Goal: Information Seeking & Learning: Learn about a topic

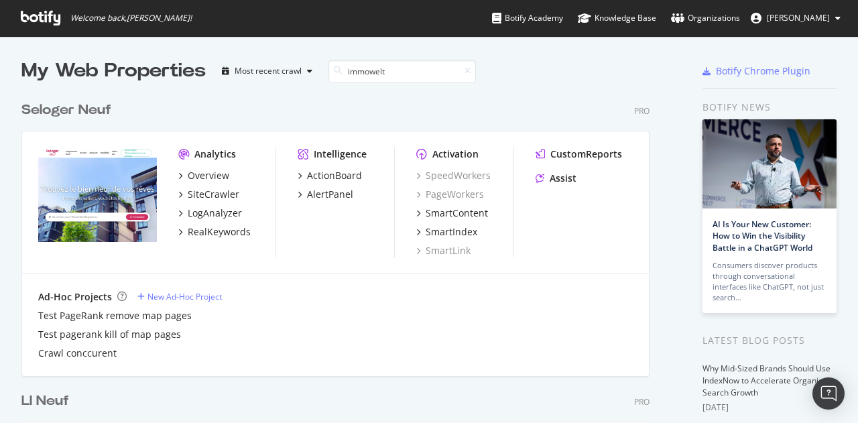
scroll to position [304, 628]
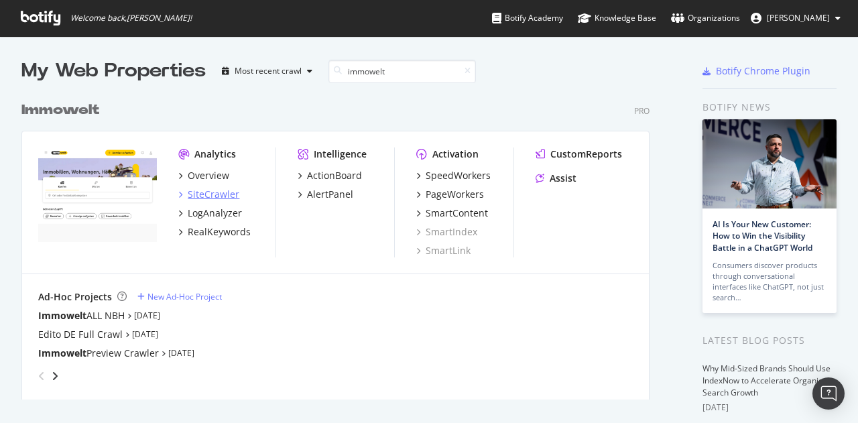
type input "immowelt"
click at [220, 190] on div "SiteCrawler" at bounding box center [214, 194] width 52 height 13
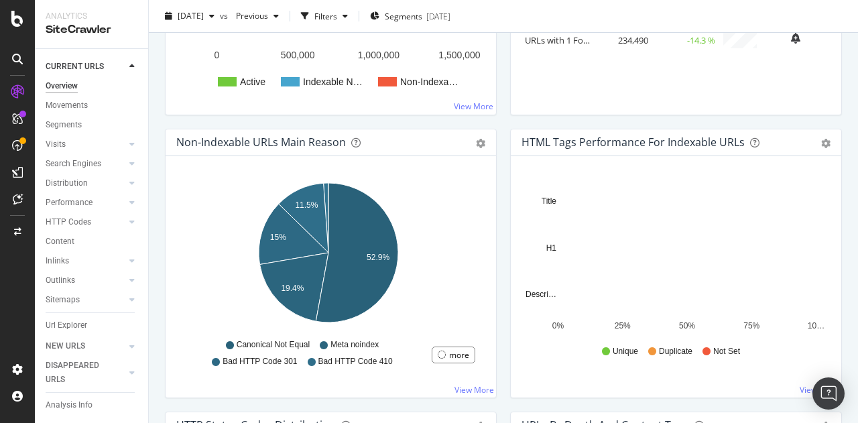
scroll to position [355, 0]
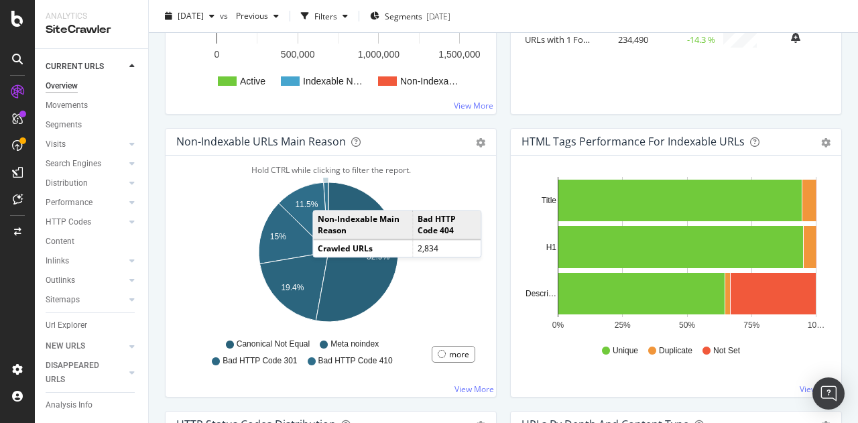
click at [326, 195] on icon "A chart." at bounding box center [326, 217] width 5 height 70
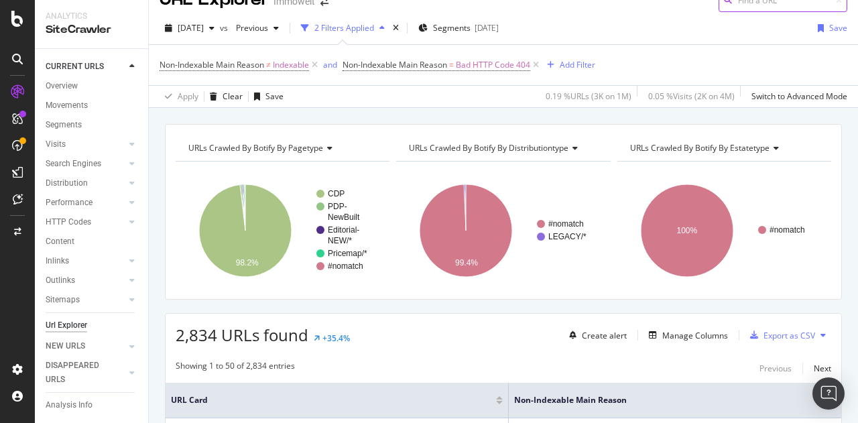
scroll to position [18, 0]
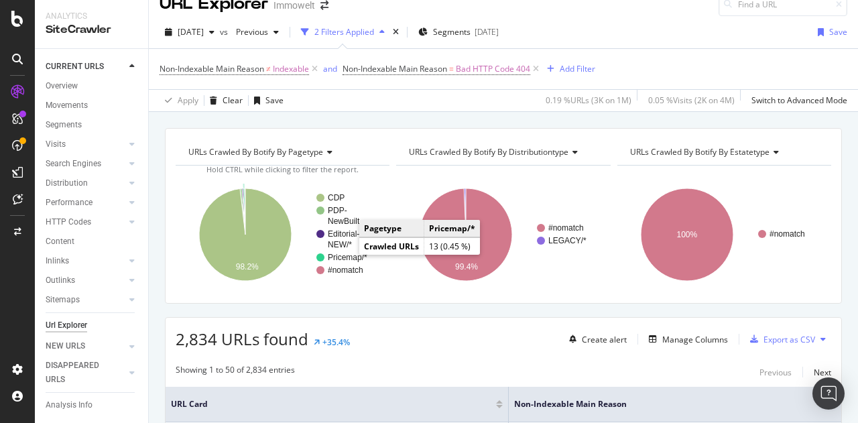
click at [344, 258] on text "Pricemap/*" at bounding box center [348, 257] width 40 height 9
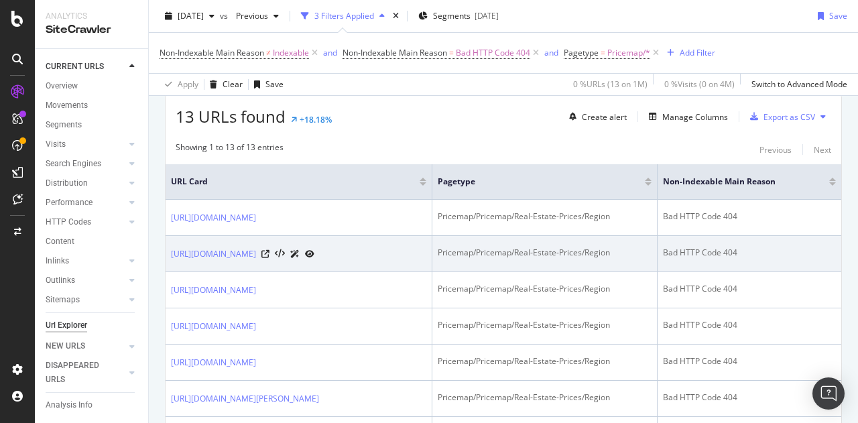
scroll to position [237, 0]
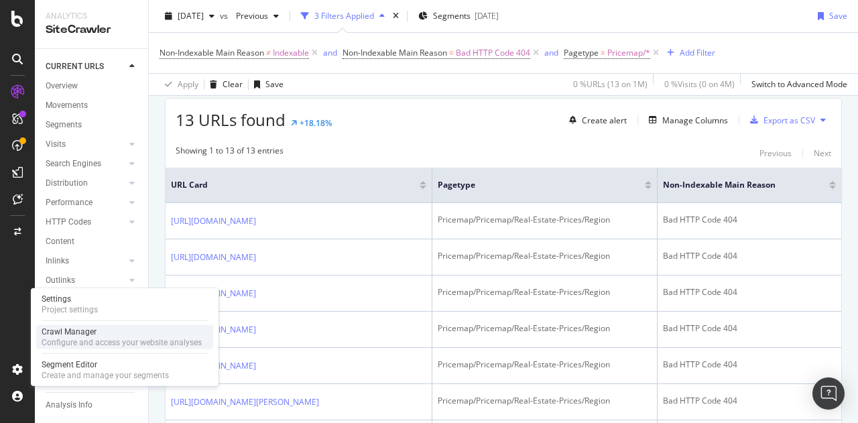
click at [70, 329] on div "Crawl Manager" at bounding box center [122, 331] width 160 height 11
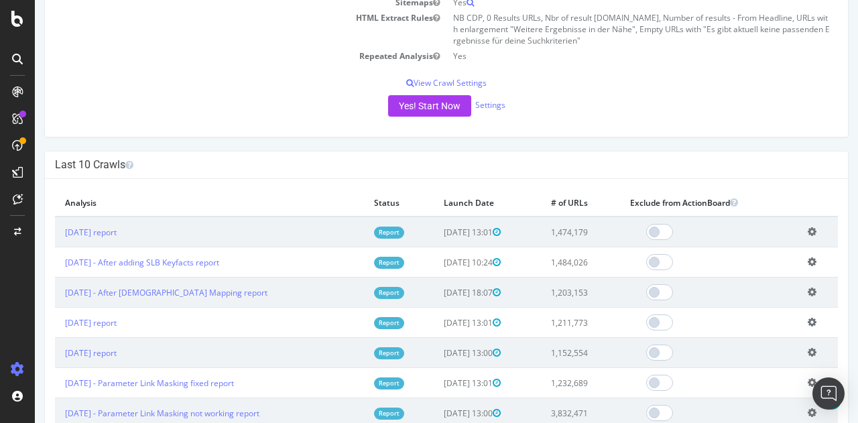
scroll to position [281, 0]
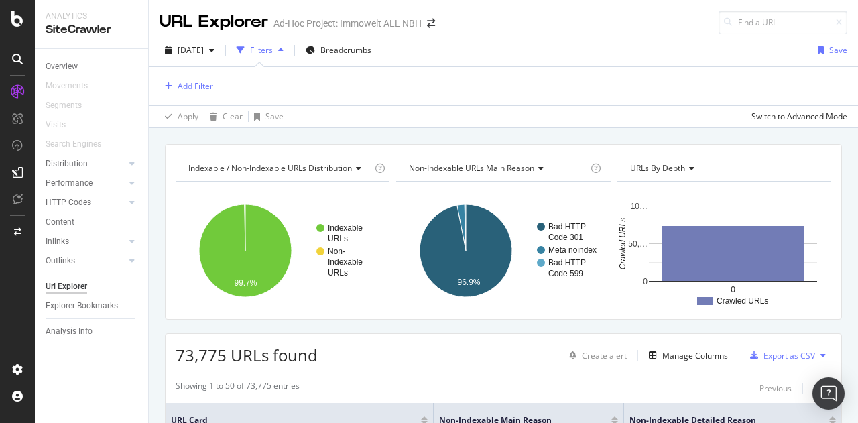
scroll to position [134, 0]
